Goal: Information Seeking & Learning: Learn about a topic

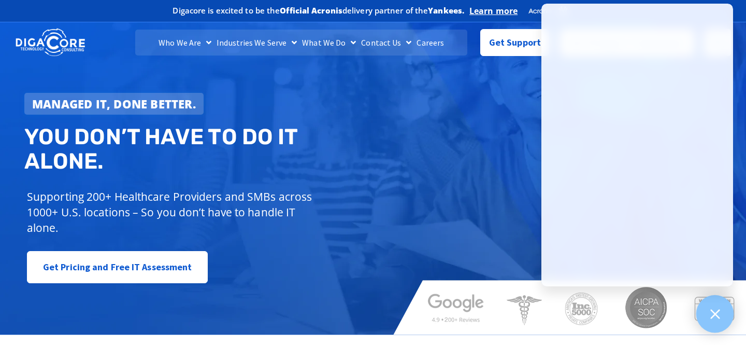
click at [717, 308] on icon at bounding box center [714, 313] width 13 height 13
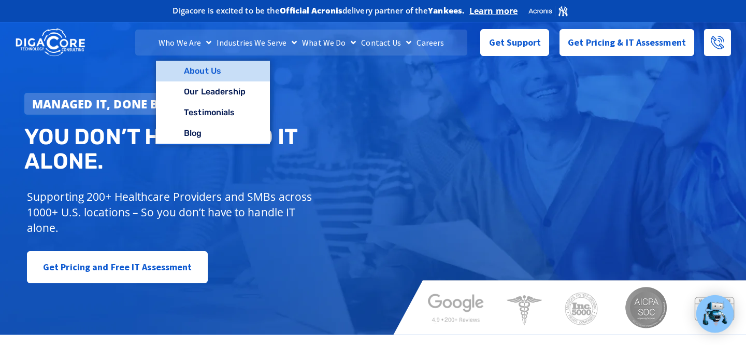
click at [198, 68] on link "About Us" at bounding box center [212, 71] width 113 height 21
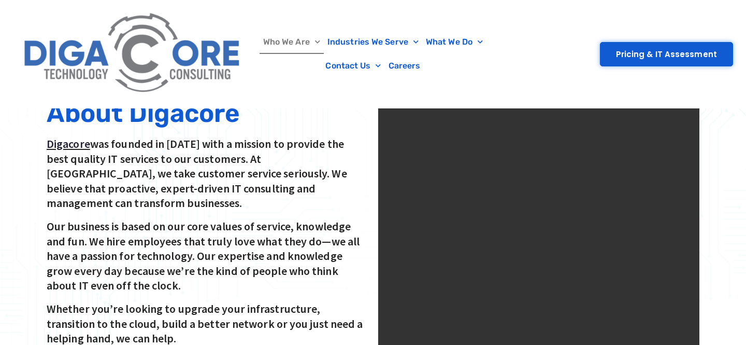
scroll to position [282, 0]
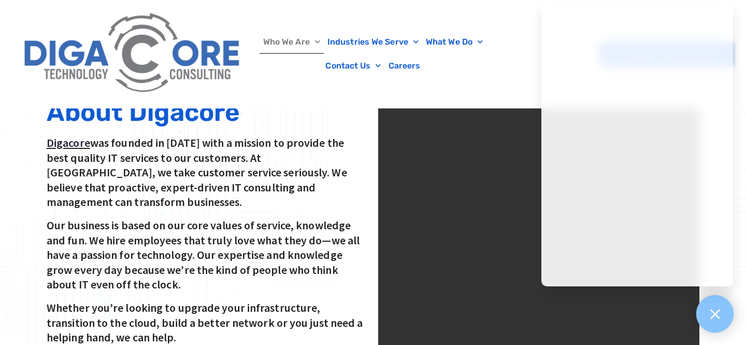
click at [712, 319] on icon at bounding box center [714, 313] width 13 height 13
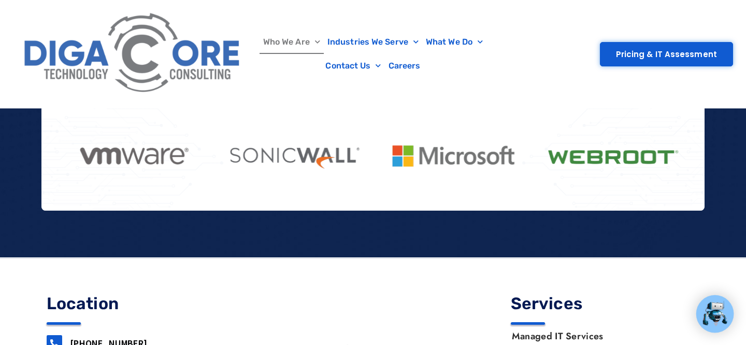
scroll to position [1356, 0]
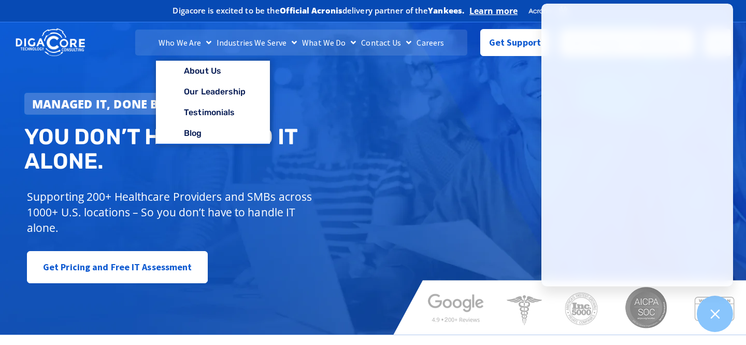
click at [169, 44] on link "Who We Are" at bounding box center [185, 43] width 58 height 26
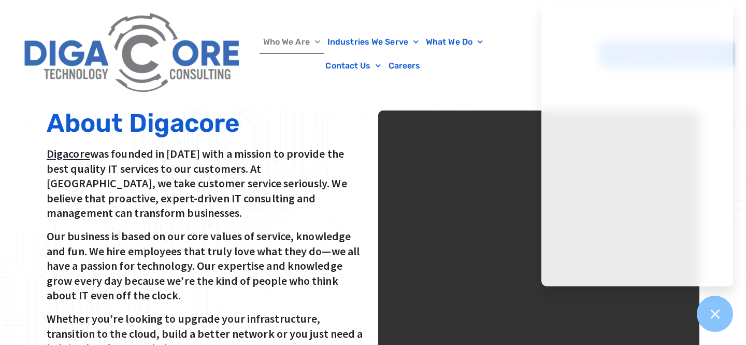
scroll to position [273, 0]
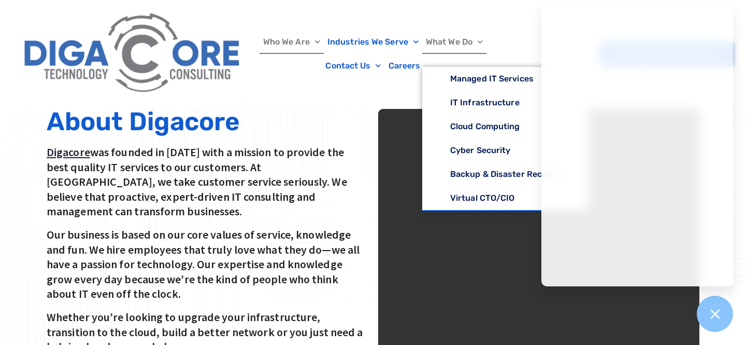
click at [450, 42] on link "What We Do" at bounding box center [454, 42] width 64 height 24
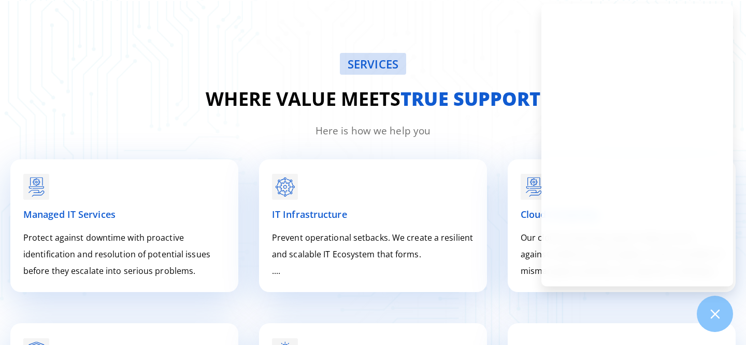
scroll to position [1256, 0]
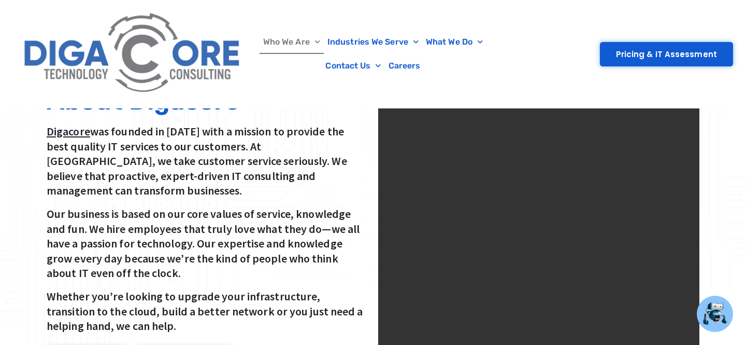
scroll to position [293, 0]
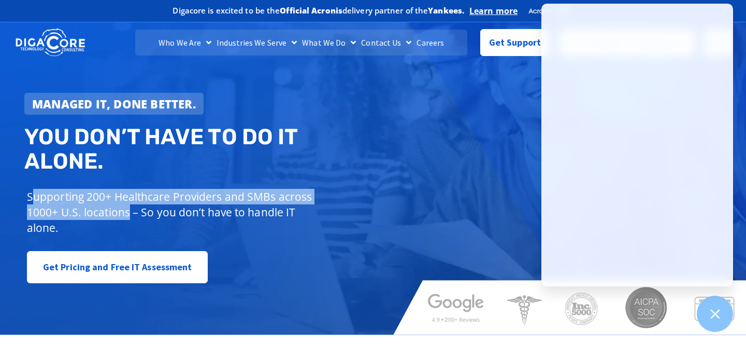
drag, startPoint x: 33, startPoint y: 184, endPoint x: 130, endPoint y: 201, distance: 97.9
click at [130, 201] on p "Supporting 200+ Healthcare Providers and SMBs across 1000+ U.S. locations – So …" at bounding box center [172, 212] width 290 height 47
copy p "upporting 200+ Healthcare Providers and SMBs across 1000+ U.S. locations"
